Goal: Navigation & Orientation: Find specific page/section

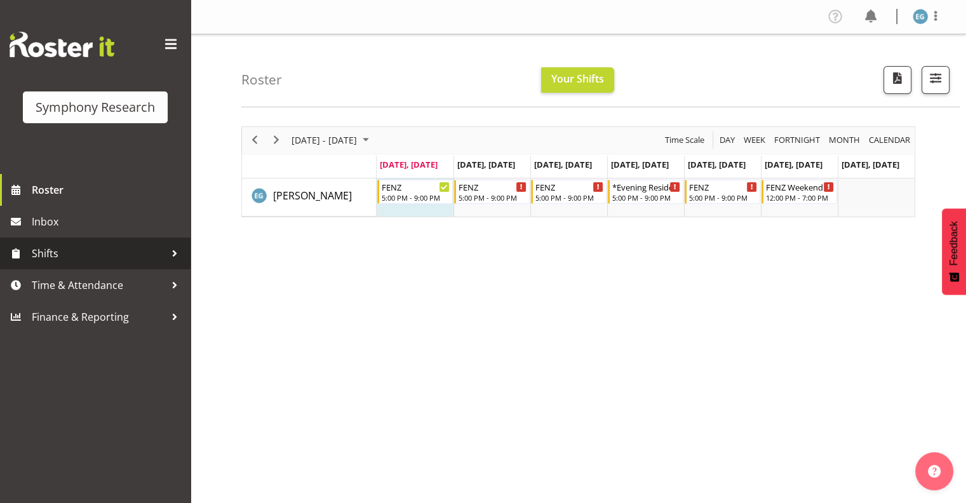
click at [47, 254] on span "Shifts" at bounding box center [98, 253] width 133 height 19
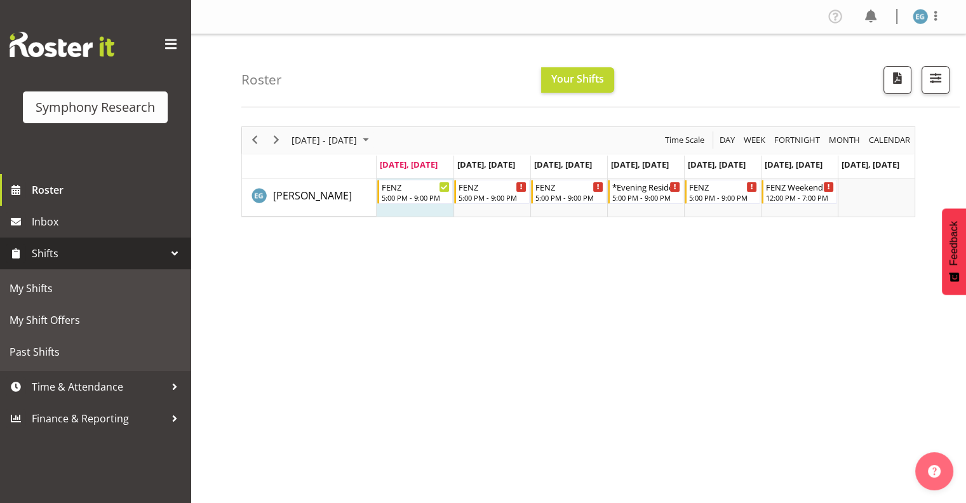
click at [47, 254] on span "Shifts" at bounding box center [98, 253] width 133 height 19
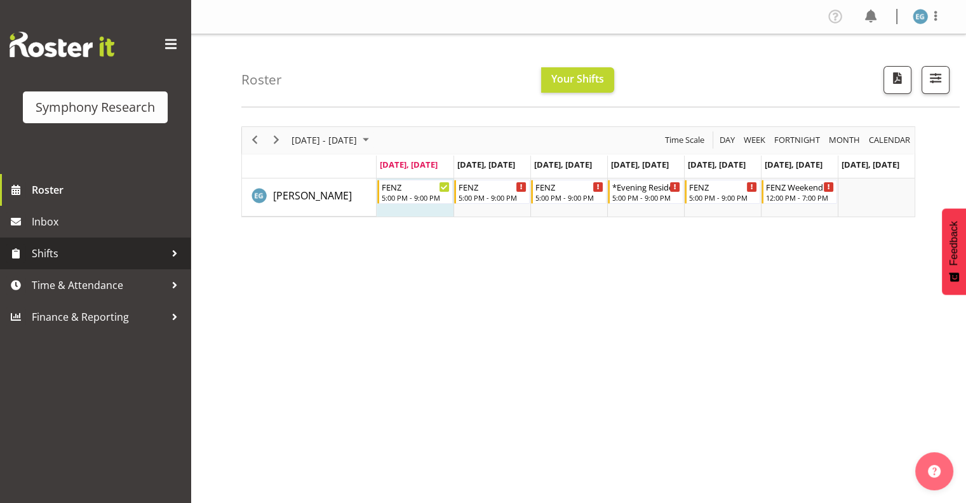
click at [47, 253] on span "Shifts" at bounding box center [98, 253] width 133 height 19
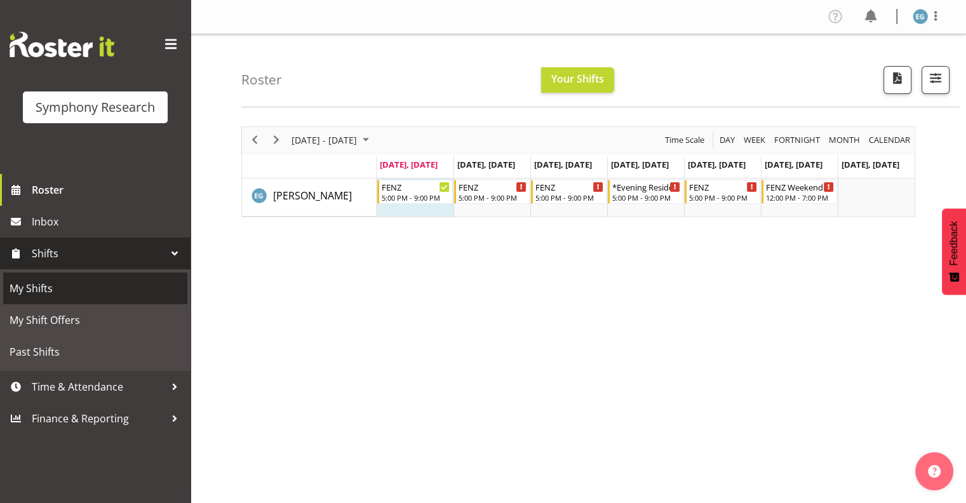
click at [34, 285] on span "My Shifts" at bounding box center [95, 288] width 171 height 19
